Goal: Task Accomplishment & Management: Manage account settings

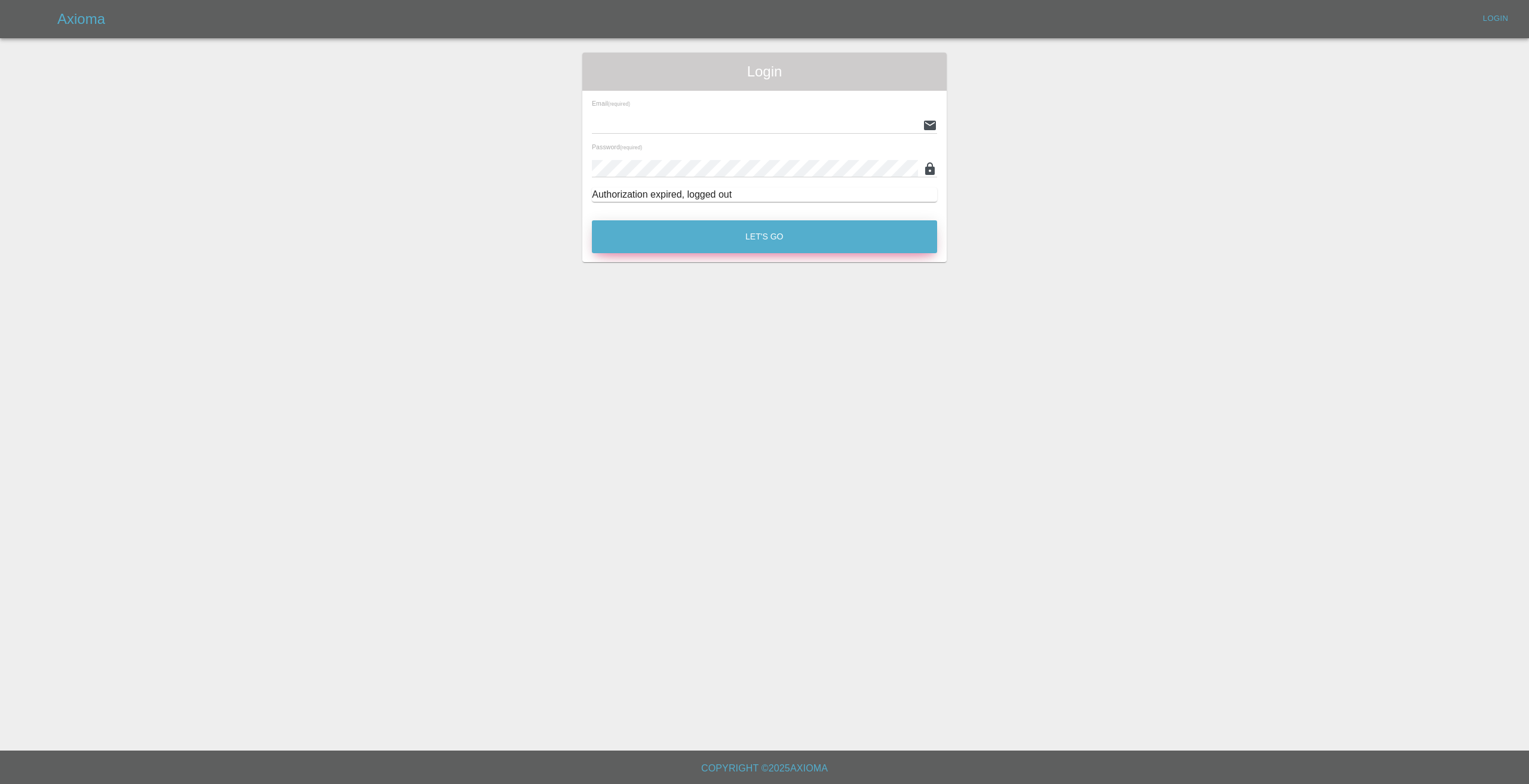
type input "[EMAIL_ADDRESS][DOMAIN_NAME]"
click at [770, 234] on button "Let's Go" at bounding box center [764, 237] width 345 height 33
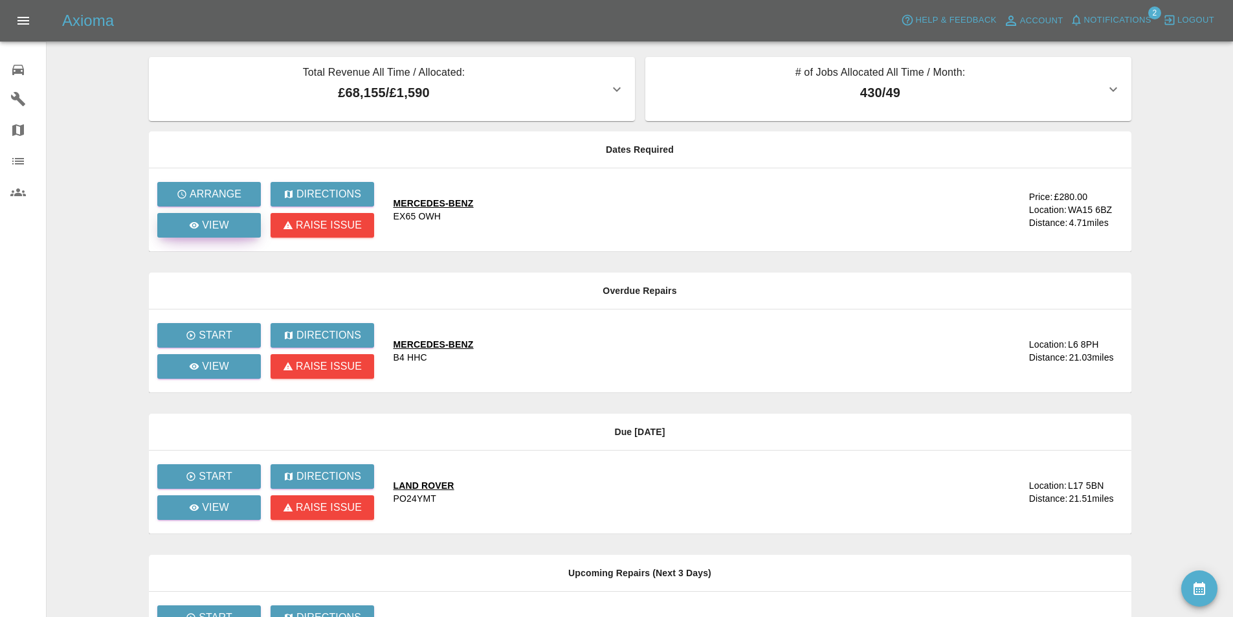
click at [230, 221] on link "View" at bounding box center [209, 225] width 104 height 25
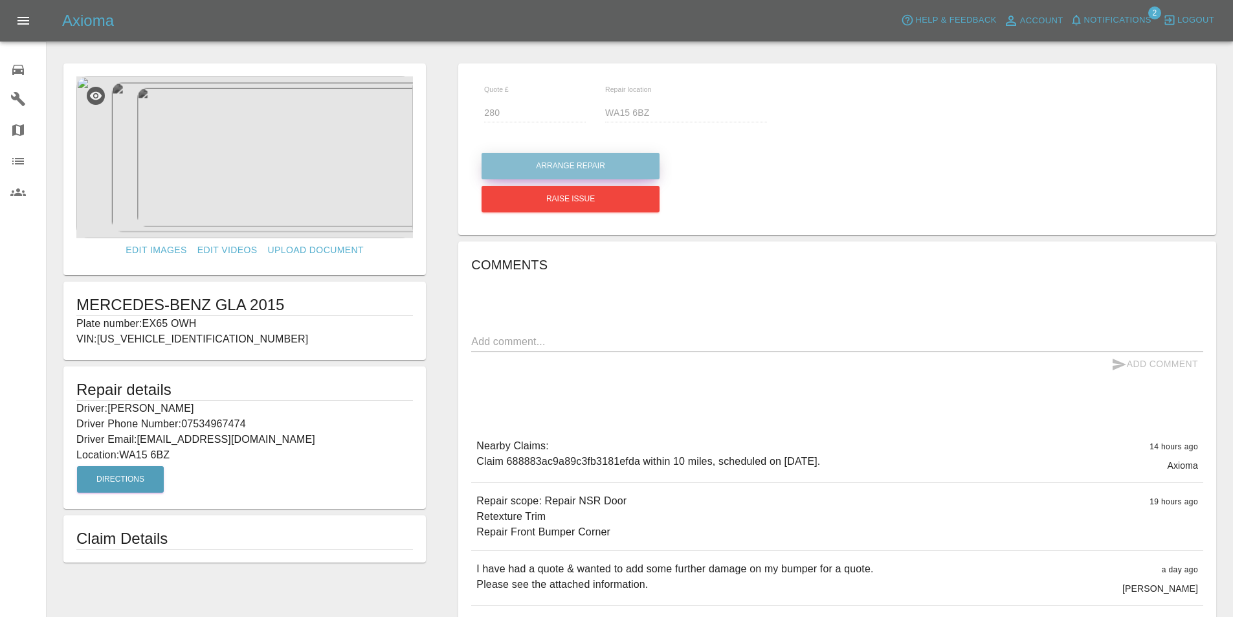
click at [546, 156] on button "Arrange Repair" at bounding box center [571, 166] width 178 height 27
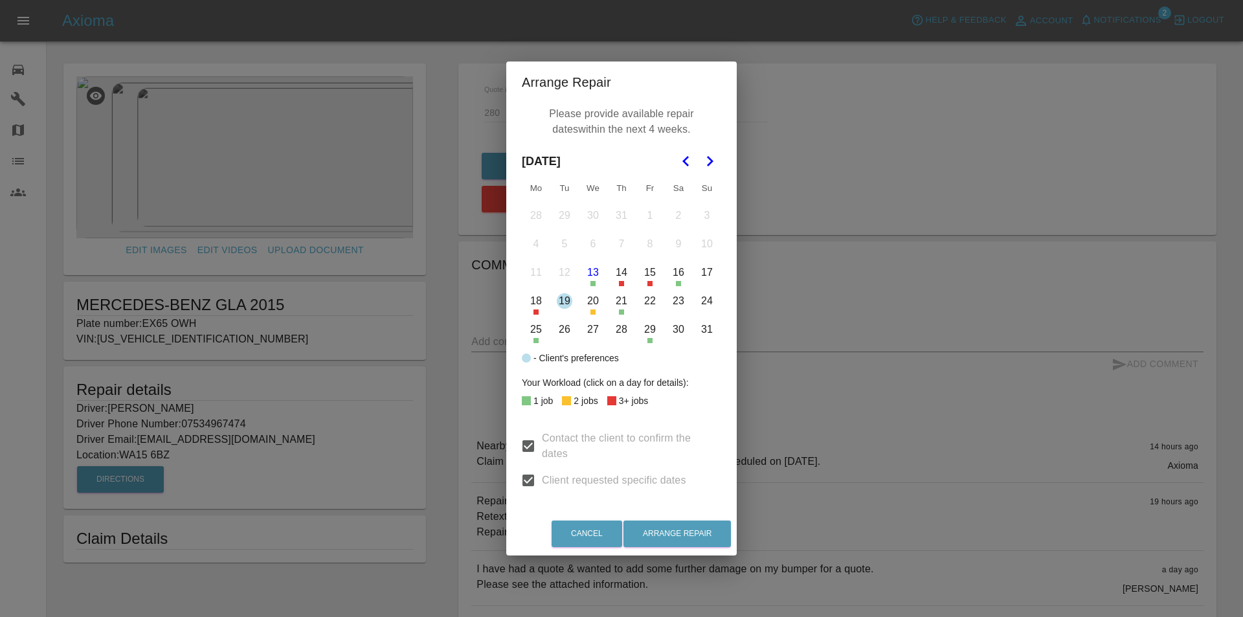
click at [563, 301] on button "19" at bounding box center [564, 300] width 27 height 27
click at [700, 531] on button "Arrange Repair" at bounding box center [676, 533] width 107 height 27
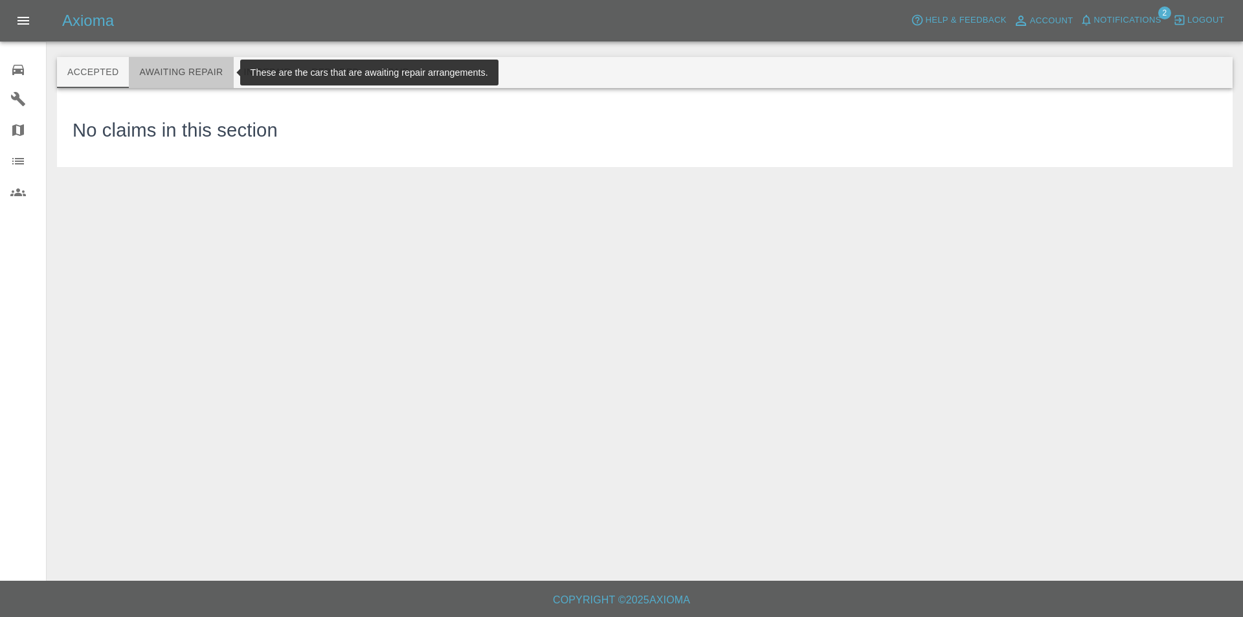
click at [184, 69] on button "Awaiting Repair" at bounding box center [181, 72] width 104 height 31
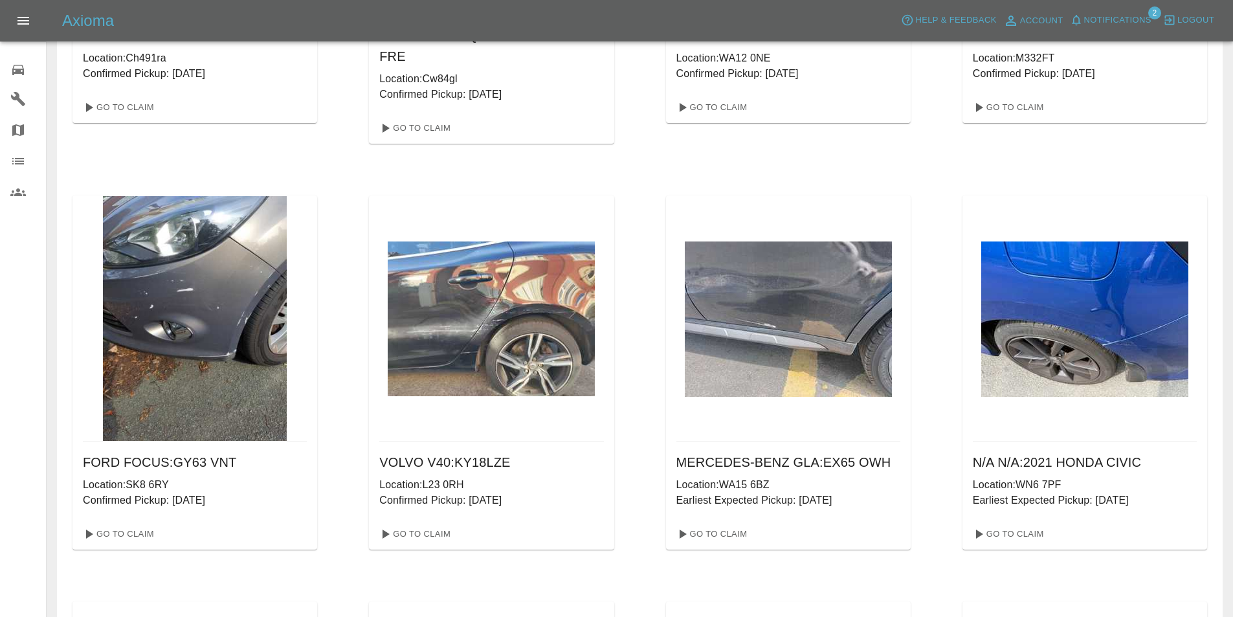
scroll to position [1230, 0]
click at [720, 524] on link "Go To Claim" at bounding box center [711, 533] width 80 height 21
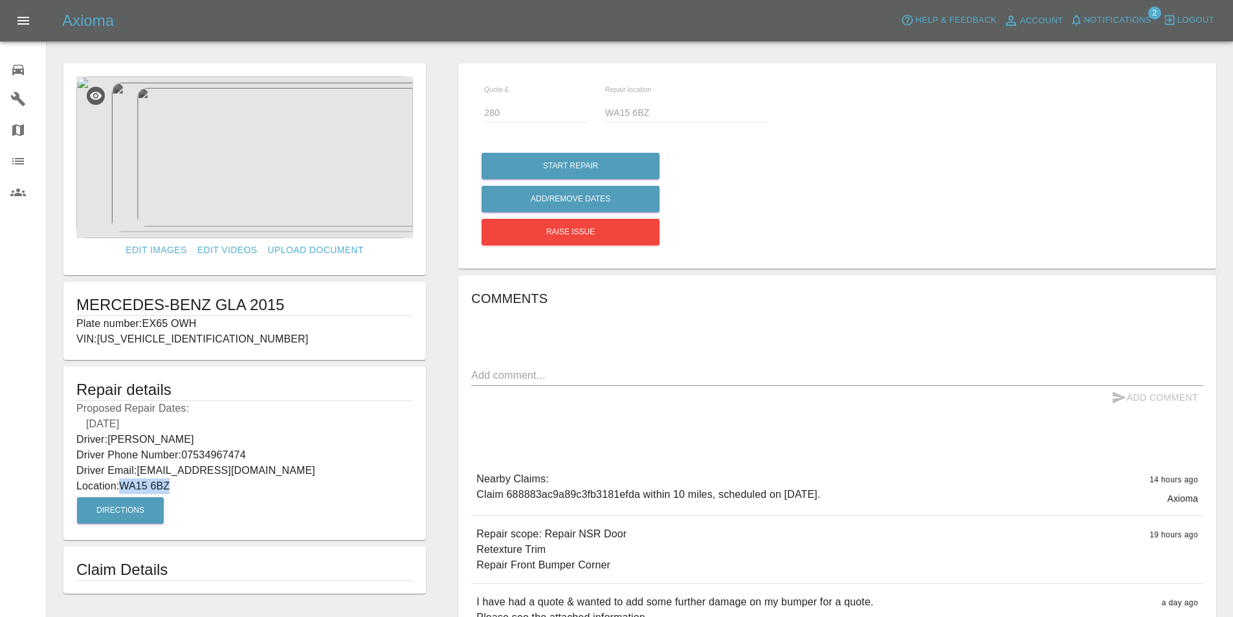
drag, startPoint x: 173, startPoint y: 483, endPoint x: 126, endPoint y: 480, distance: 47.4
click at [126, 480] on p "Location: WA15 6BZ" at bounding box center [244, 486] width 337 height 16
copy p "WA15 6BZ"
click at [185, 491] on p "Location: WA15 6BZ" at bounding box center [244, 486] width 337 height 16
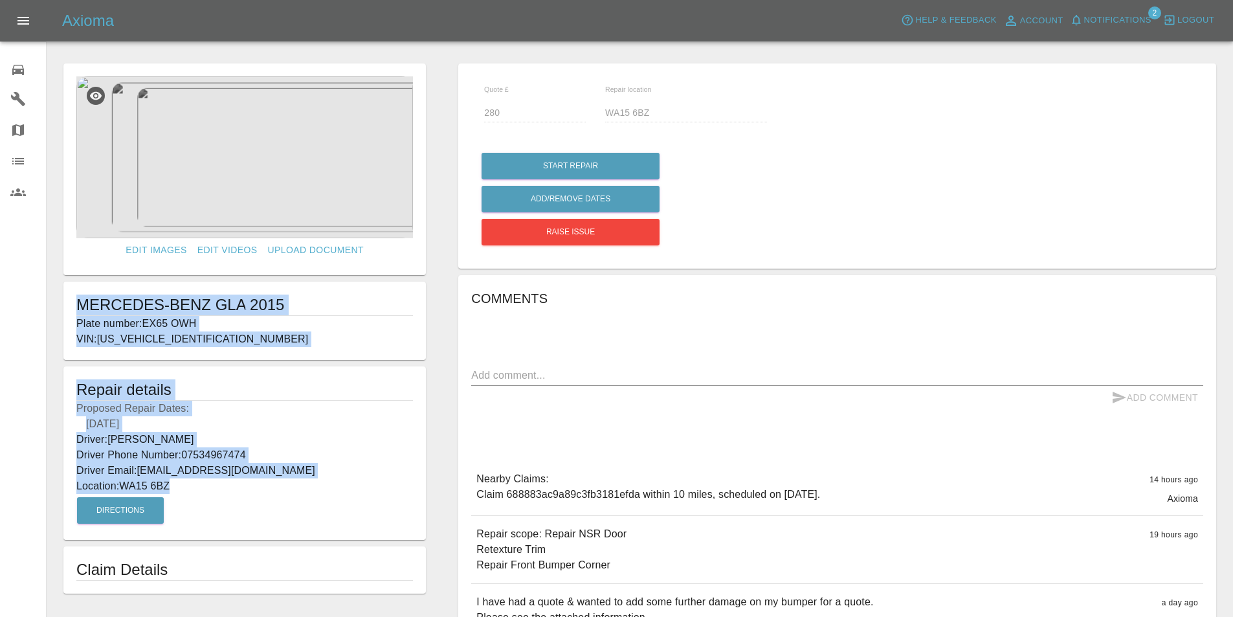
drag, startPoint x: 185, startPoint y: 480, endPoint x: 58, endPoint y: 298, distance: 221.8
click at [58, 298] on form "Edit Images Edit Videos Upload Document MERCEDES-BENZ GLA 2015 Plate number: EX…" at bounding box center [244, 328] width 375 height 530
copy form "MERCEDES-BENZ GLA 2015 Plate number: EX65 OWH VIN: [US_VEHICLE_IDENTIFICATION_N…"
click at [11, 56] on link "0 Repair home" at bounding box center [23, 67] width 46 height 31
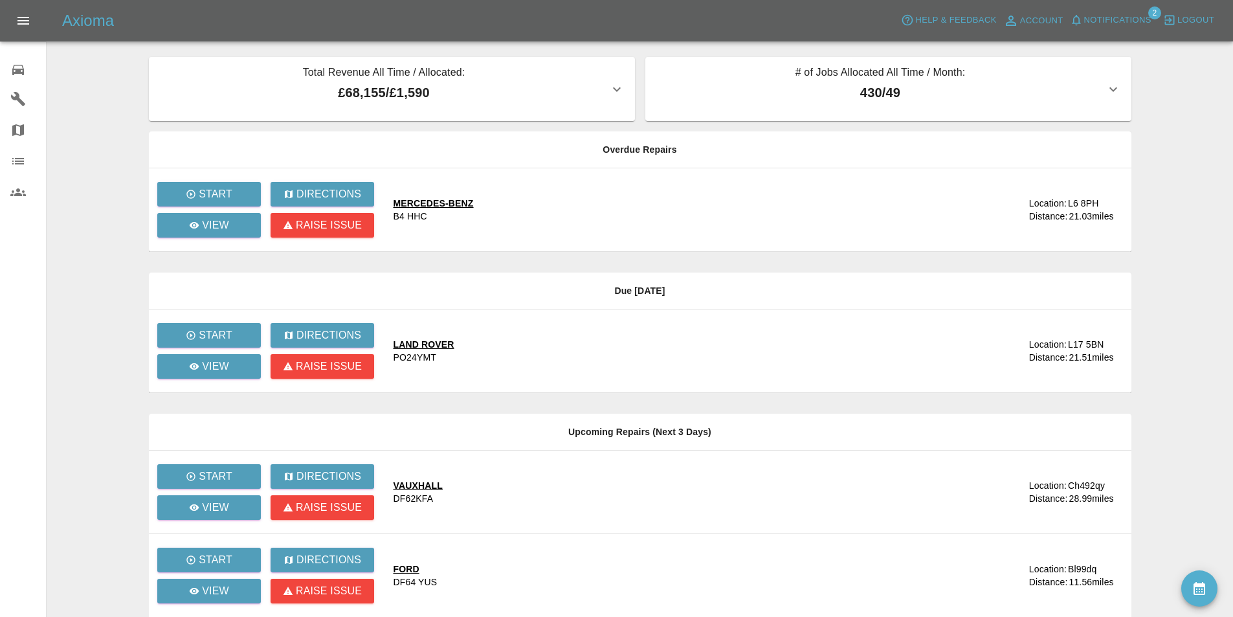
click at [81, 148] on main "Total Revenue All Time / Allocated: £68,155 / £1,590 Sprayway Smart Repairs NW …" at bounding box center [616, 423] width 1233 height 847
